Goal: Information Seeking & Learning: Learn about a topic

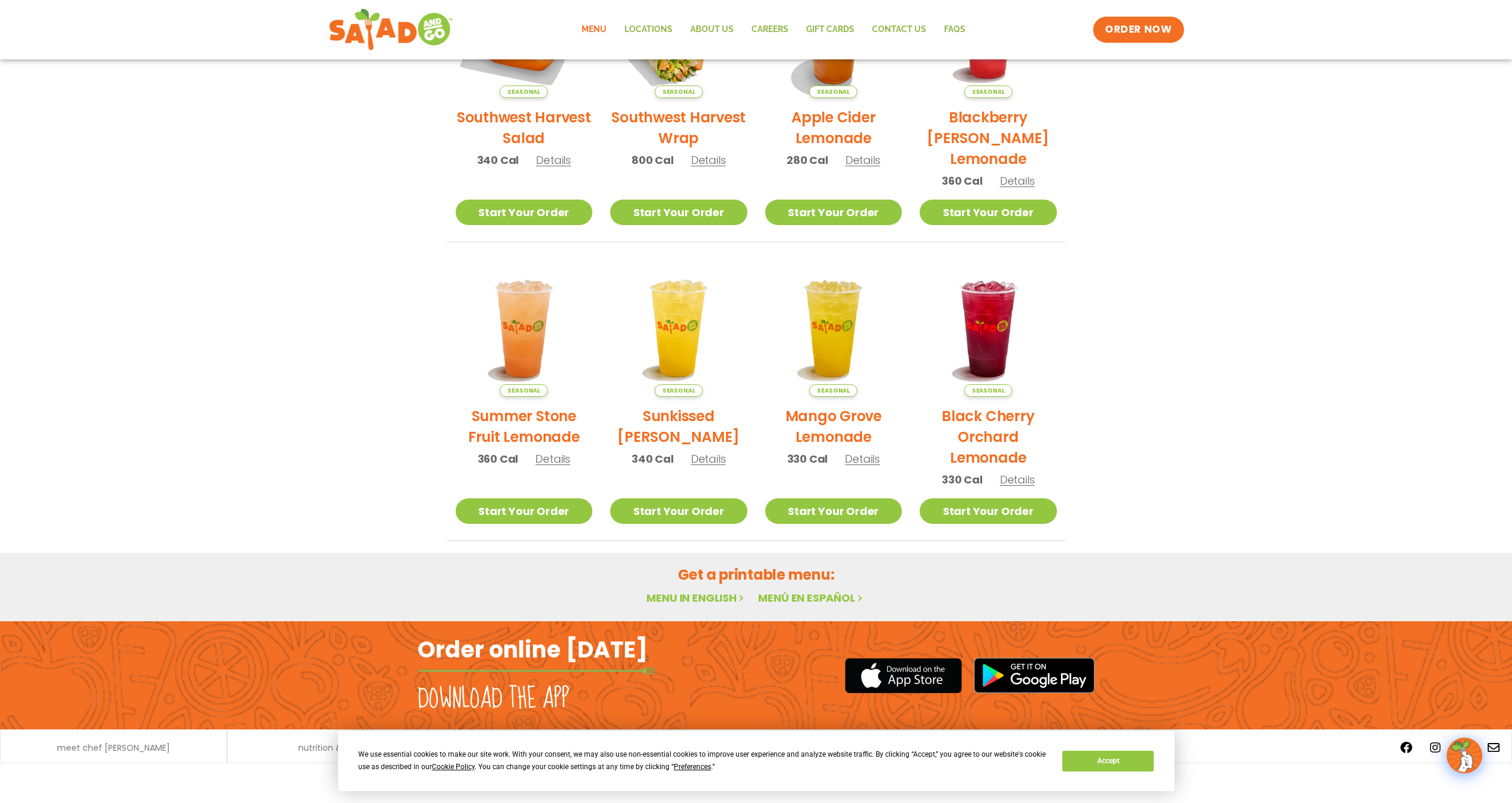
scroll to position [400, 0]
click at [713, 591] on link "Menu in English" at bounding box center [696, 598] width 100 height 15
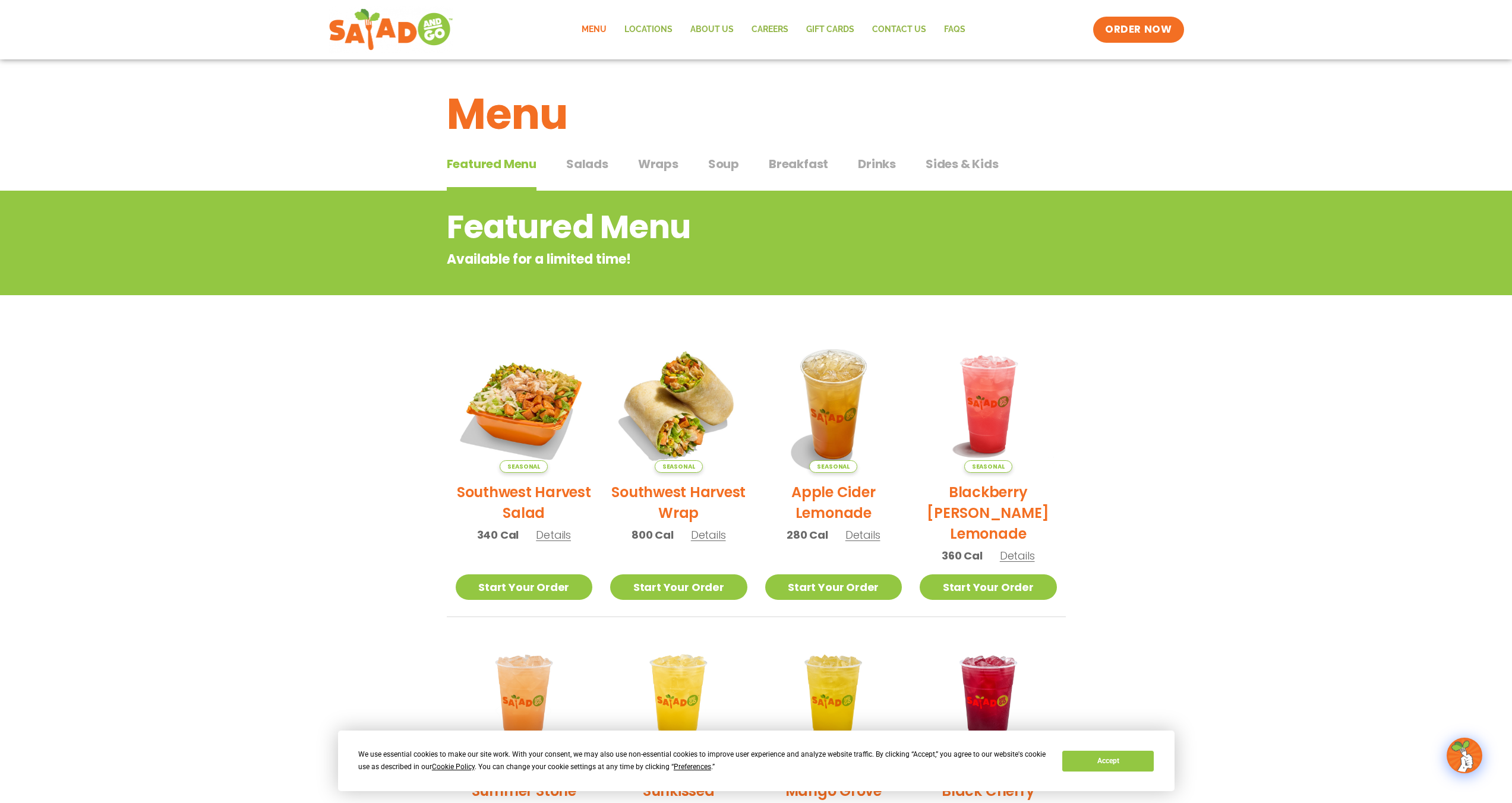
click at [586, 164] on span "Salads" at bounding box center [587, 164] width 42 height 18
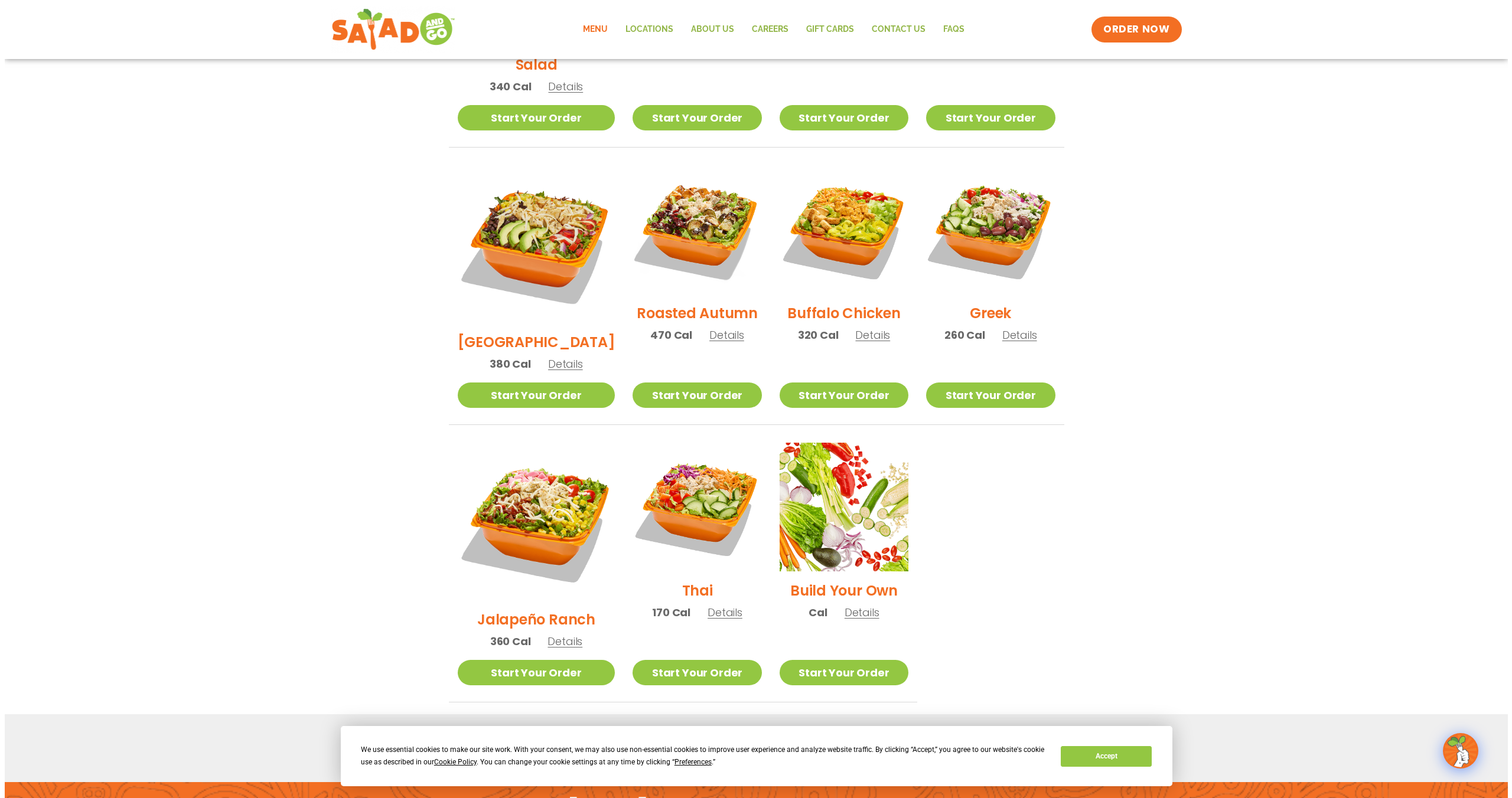
scroll to position [593, 0]
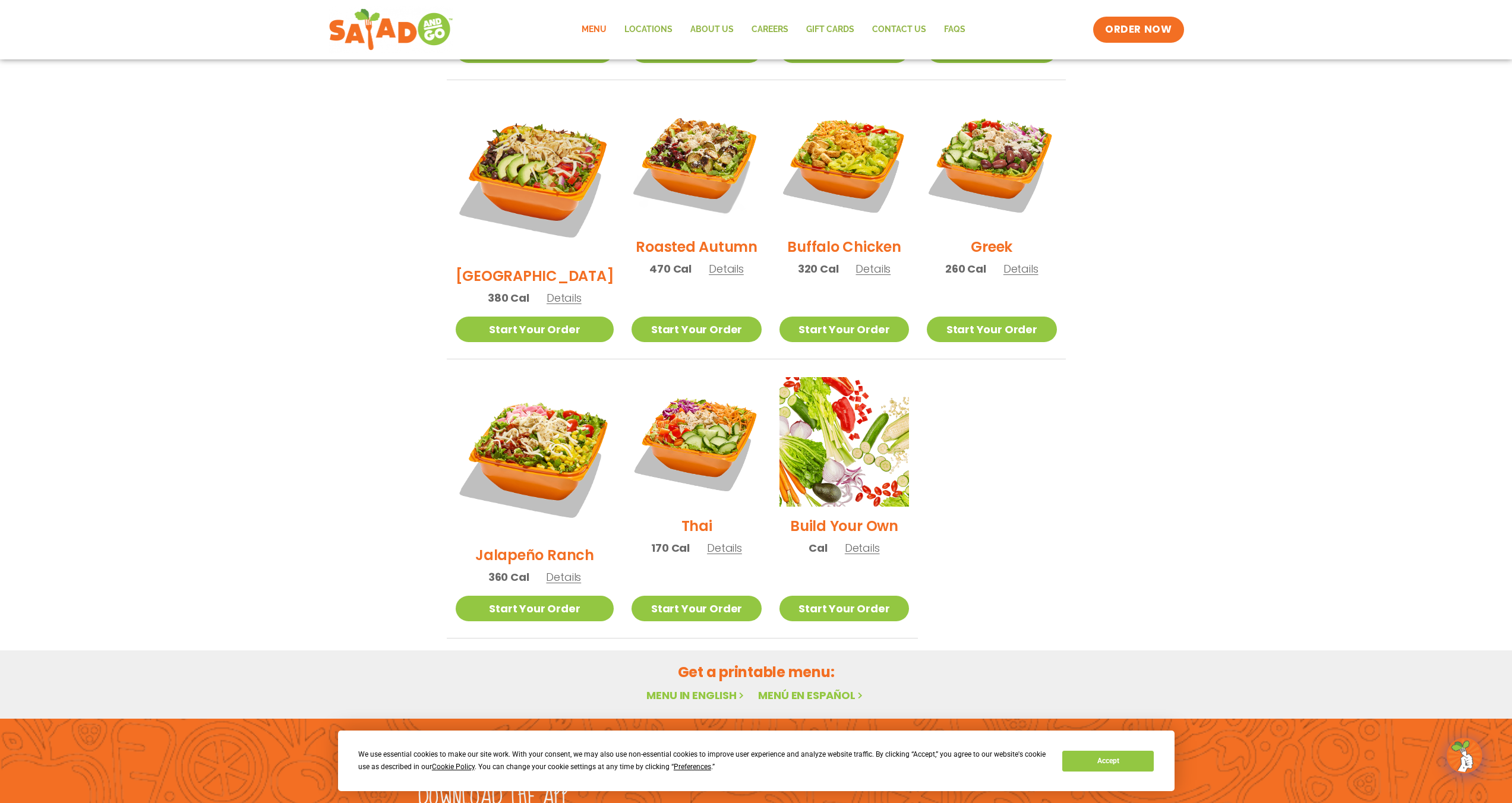
click at [560, 570] on span "Details" at bounding box center [564, 577] width 35 height 15
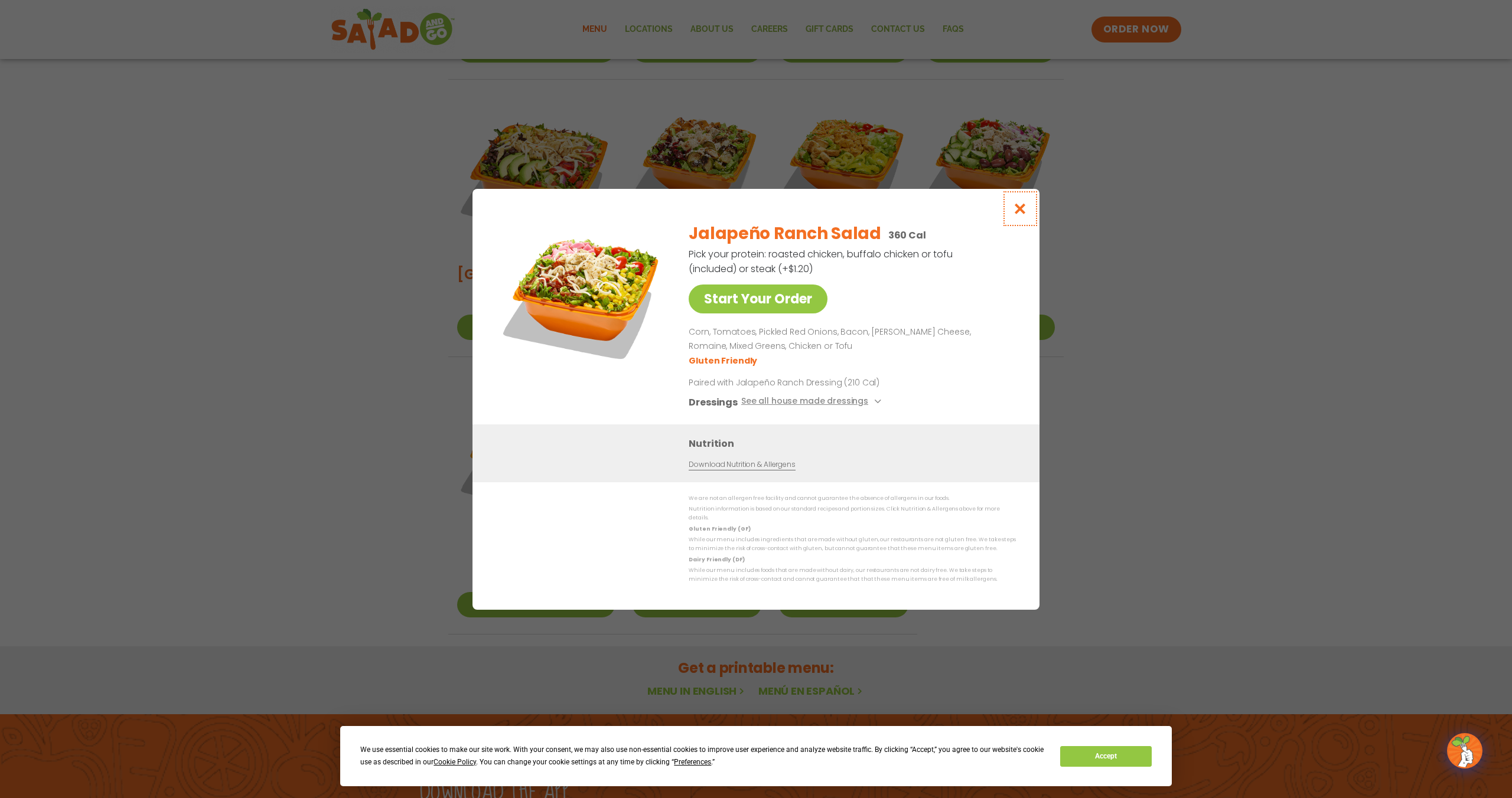
click at [1024, 211] on icon "Close modal" at bounding box center [1020, 209] width 15 height 13
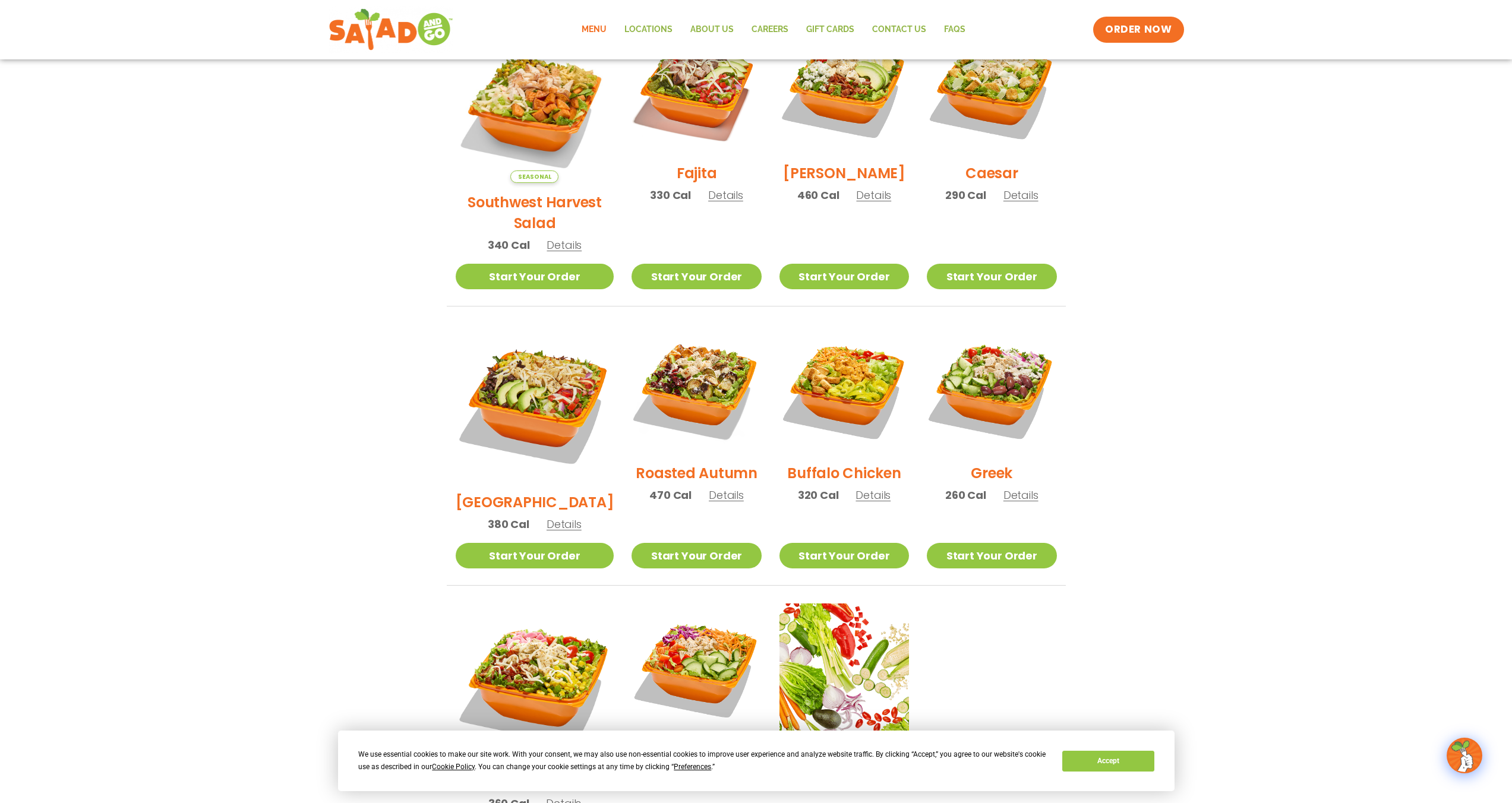
scroll to position [370, 0]
